Goal: Task Accomplishment & Management: Manage account settings

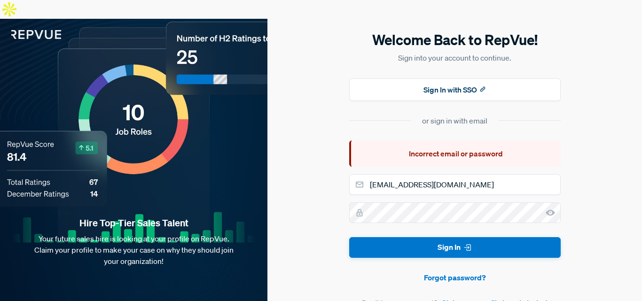
click at [444, 253] on form "[EMAIL_ADDRESS][DOMAIN_NAME] Sign In Forgot password? Don't have an account? Cl…" at bounding box center [454, 241] width 211 height 135
click at [444, 272] on link "Forgot password?" at bounding box center [454, 277] width 211 height 11
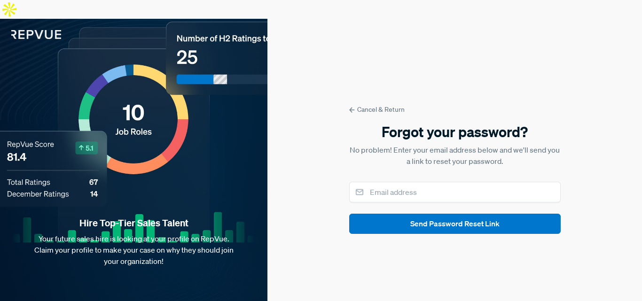
click at [422, 163] on form "Cancel & Return Forgot your password? No problem! Enter your email address belo…" at bounding box center [454, 169] width 211 height 129
drag, startPoint x: 419, startPoint y: 178, endPoint x: 420, endPoint y: 182, distance: 5.1
click at [419, 182] on input "email" at bounding box center [454, 192] width 211 height 21
type input "[EMAIL_ADDRESS][DOMAIN_NAME]"
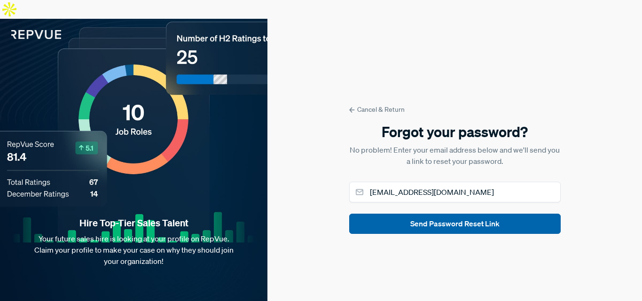
click at [424, 214] on button "Send Password Reset Link" at bounding box center [454, 224] width 211 height 20
